Goal: Task Accomplishment & Management: Complete application form

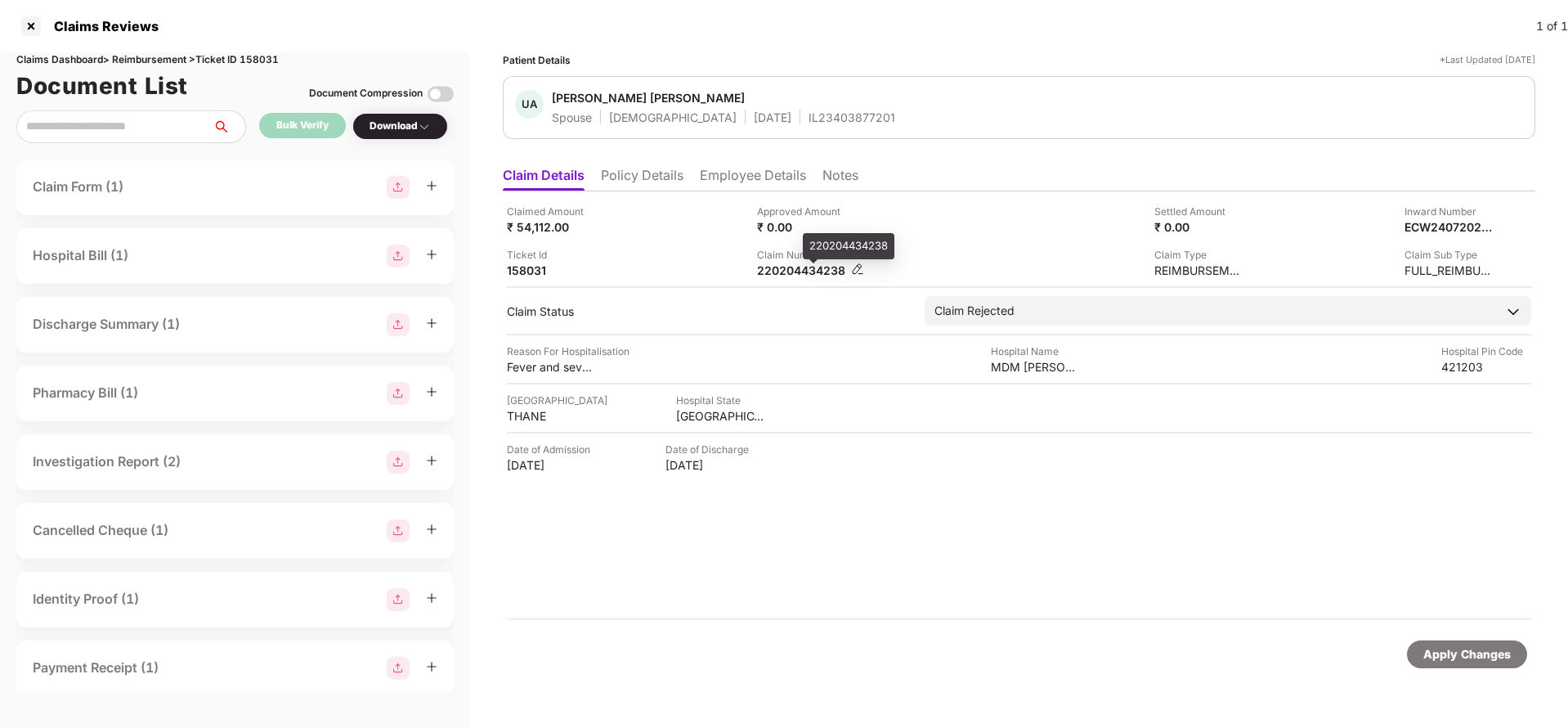
click at [810, 266] on div "220204434238" at bounding box center [801, 270] width 90 height 16
copy div
click at [1469, 668] on div "Apply Changes" at bounding box center [1019, 653] width 1033 height 68
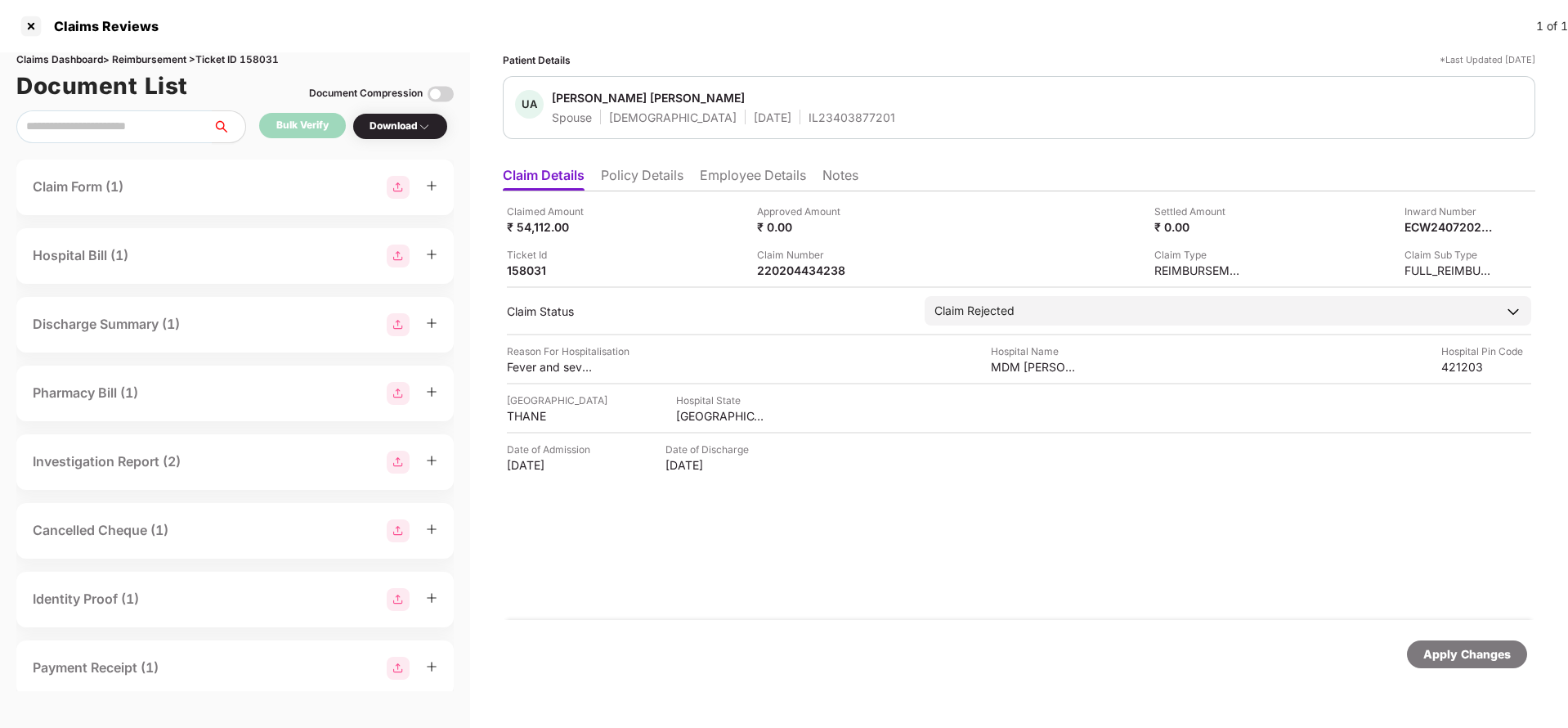
click at [1467, 651] on div "Apply Changes" at bounding box center [1467, 654] width 87 height 18
drag, startPoint x: 1467, startPoint y: 652, endPoint x: 1165, endPoint y: 554, distance: 317.5
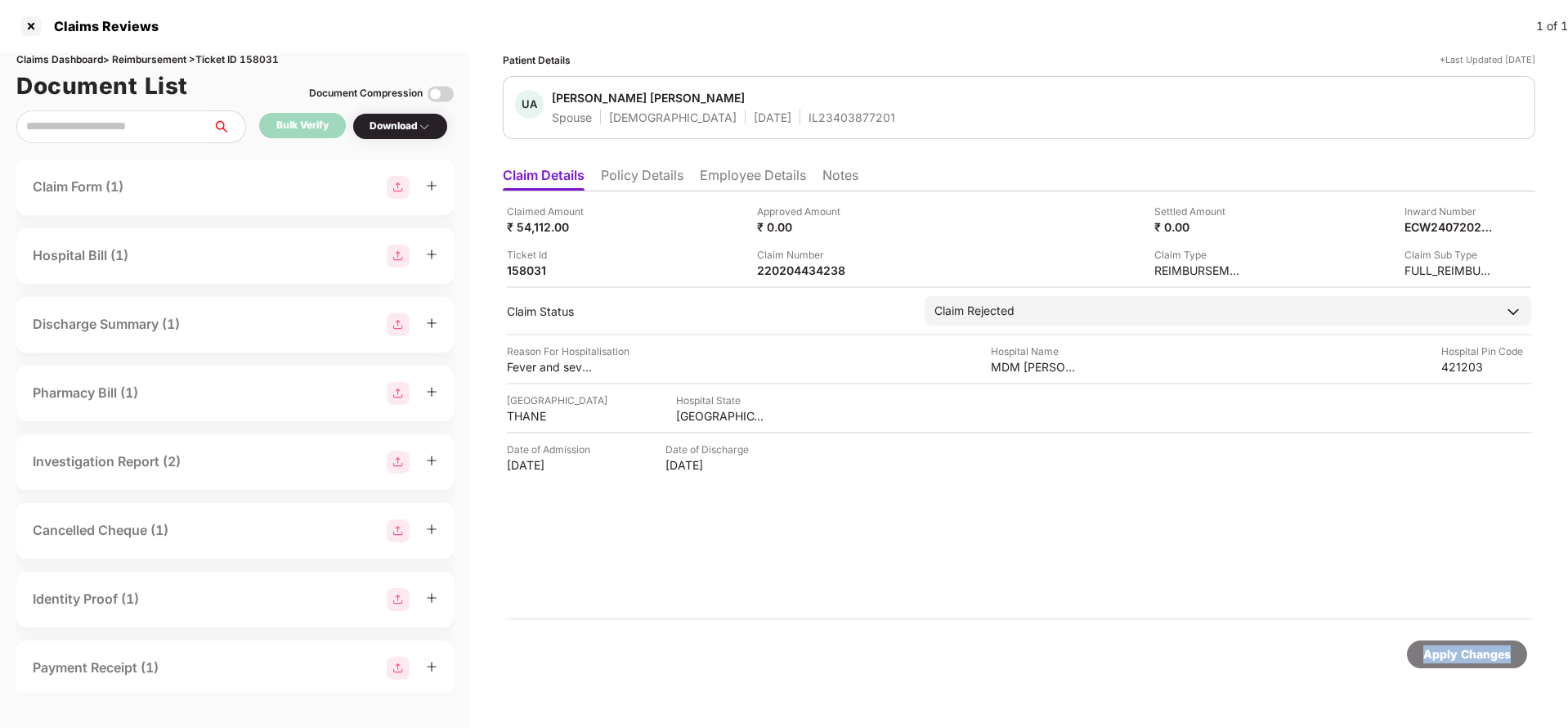
click at [1466, 649] on div "Apply Changes" at bounding box center [1467, 654] width 87 height 18
click at [269, 54] on div "Claims Dashboard > Reimbursement > Ticket ID 158031" at bounding box center [235, 60] width 437 height 16
copy div "158031"
click at [1441, 665] on div "Apply Changes" at bounding box center [1466, 654] width 120 height 28
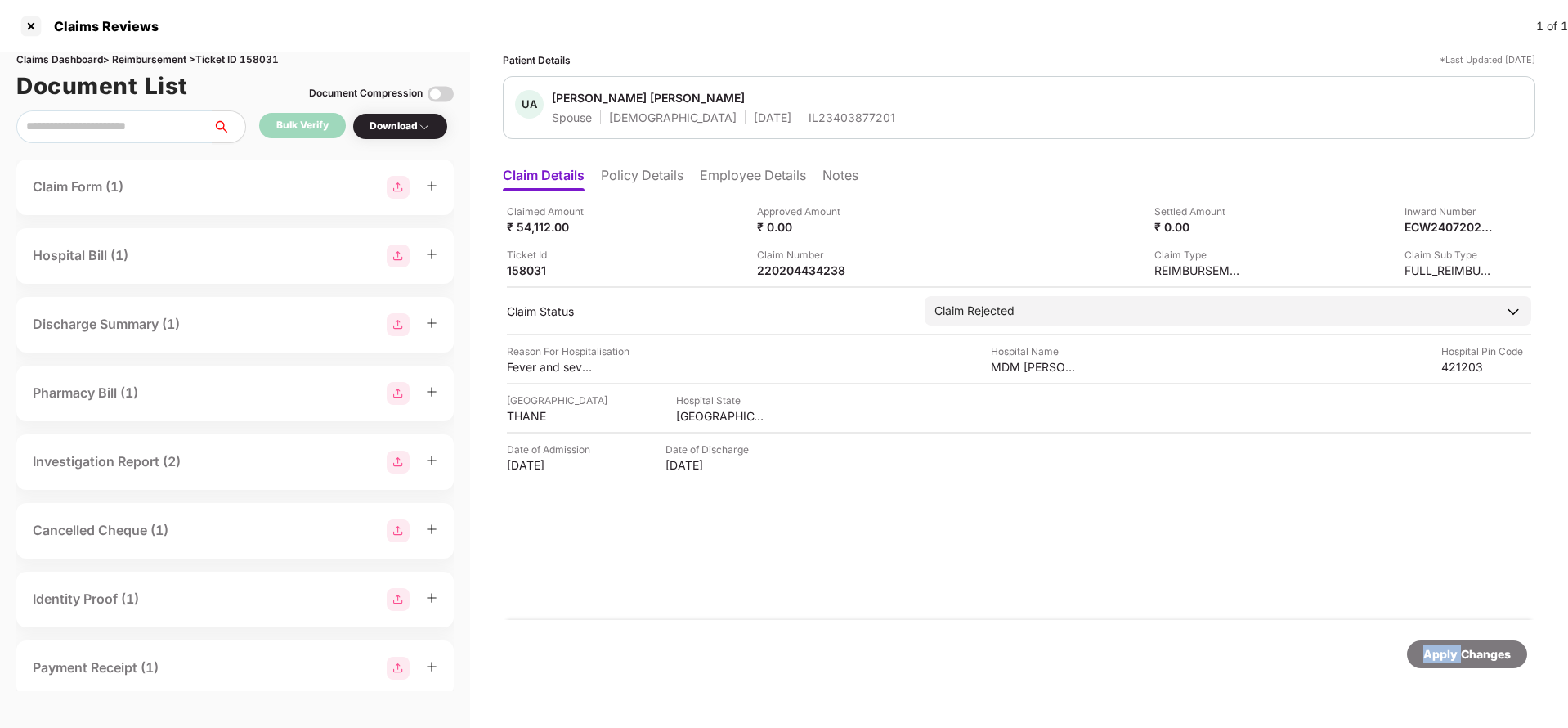
click at [1441, 665] on div "Apply Changes" at bounding box center [1466, 654] width 120 height 28
